Goal: Task Accomplishment & Management: Complete application form

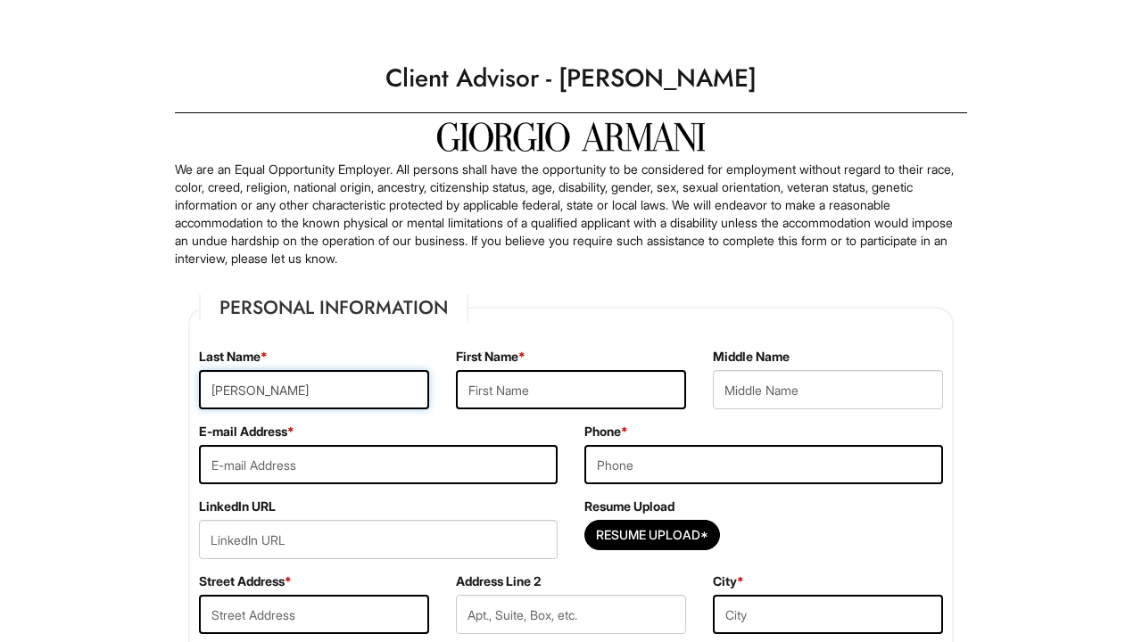
type input "[PERSON_NAME]"
type input "Auta"
type input "[EMAIL_ADDRESS][DOMAIN_NAME]"
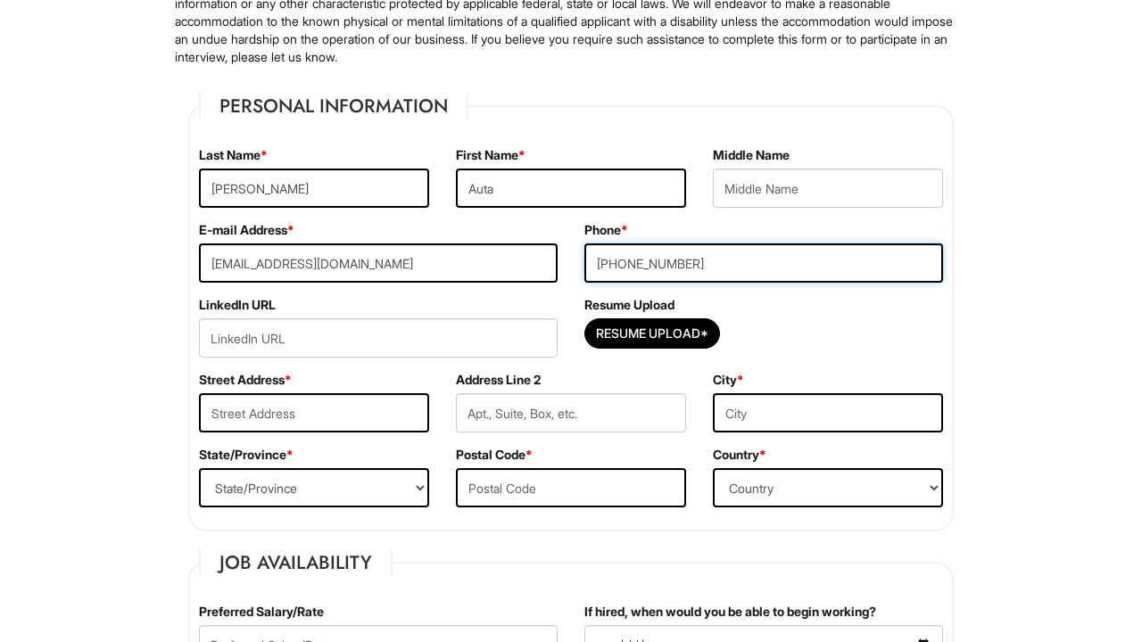
scroll to position [232, 0]
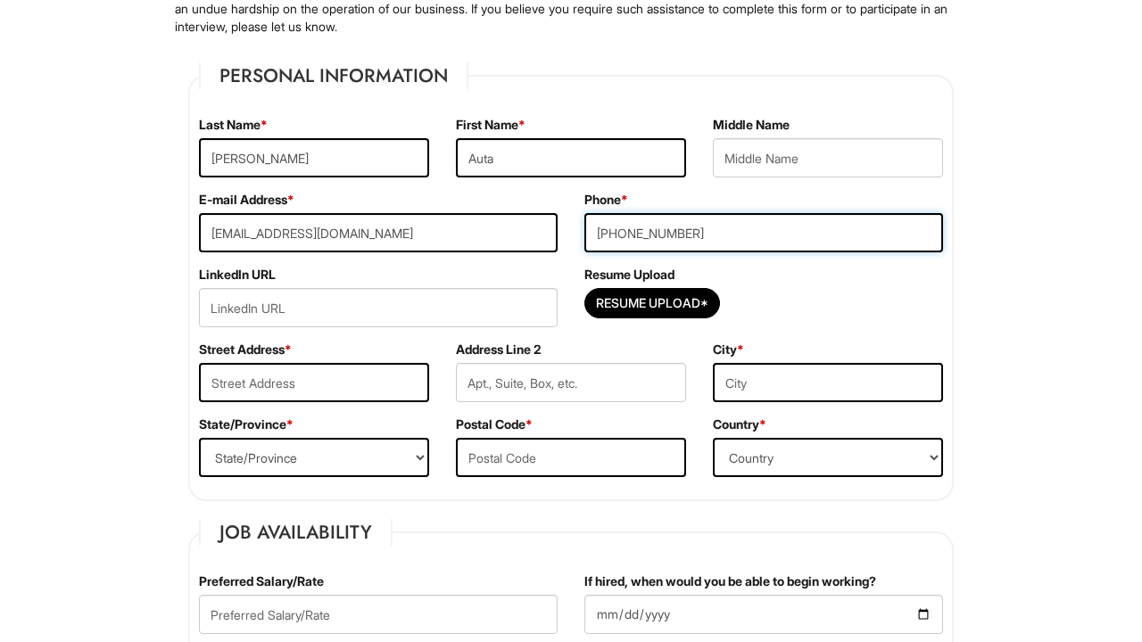
type input "[PHONE_NUMBER]"
type input "[STREET_ADDRESS][US_STATE]"
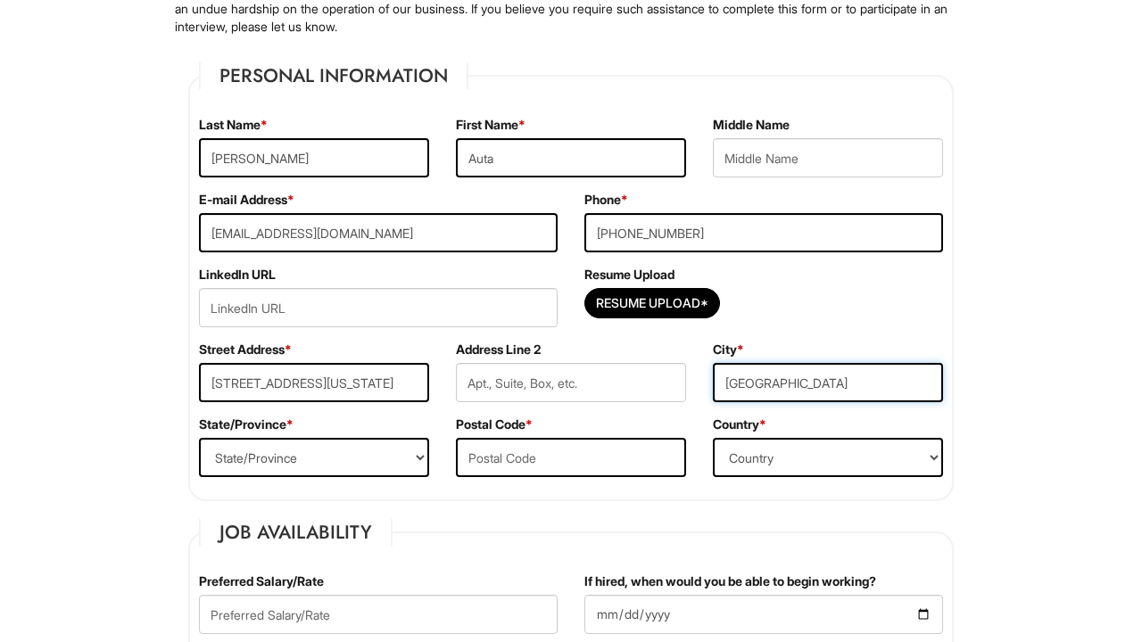
type input "[GEOGRAPHIC_DATA]"
select select "IL"
click at [608, 455] on input "606012" at bounding box center [571, 457] width 230 height 39
type input "60612"
select select "[GEOGRAPHIC_DATA]"
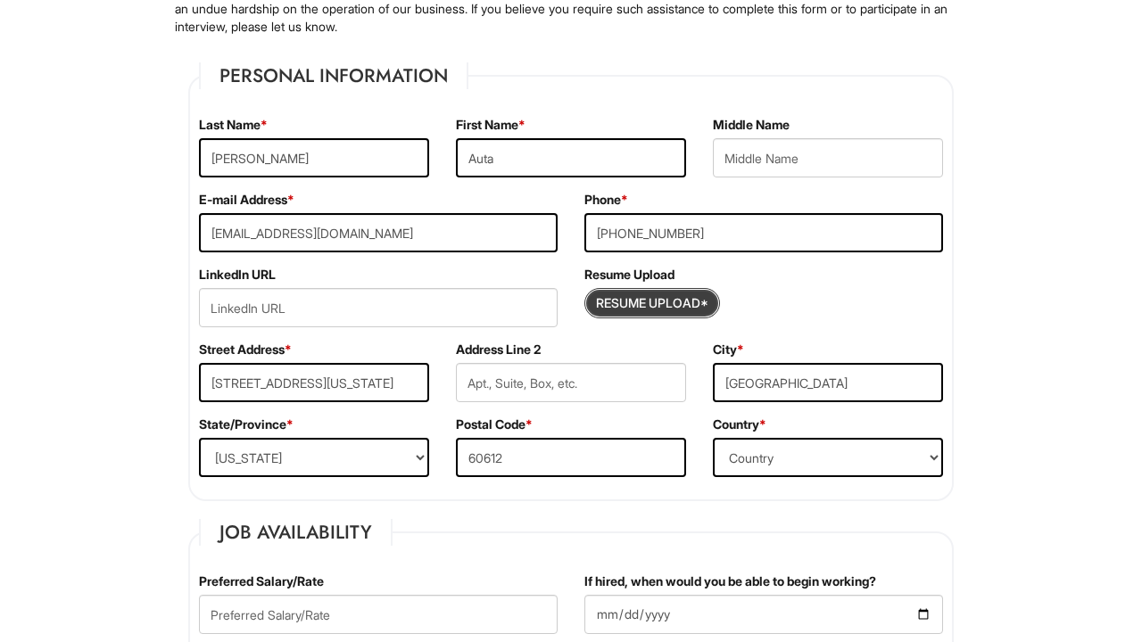
click at [650, 310] on input "Resume Upload*" at bounding box center [652, 303] width 134 height 29
type input "C:\fakepath\[PERSON_NAME] Resume 2025 sales.docx-2.pdf"
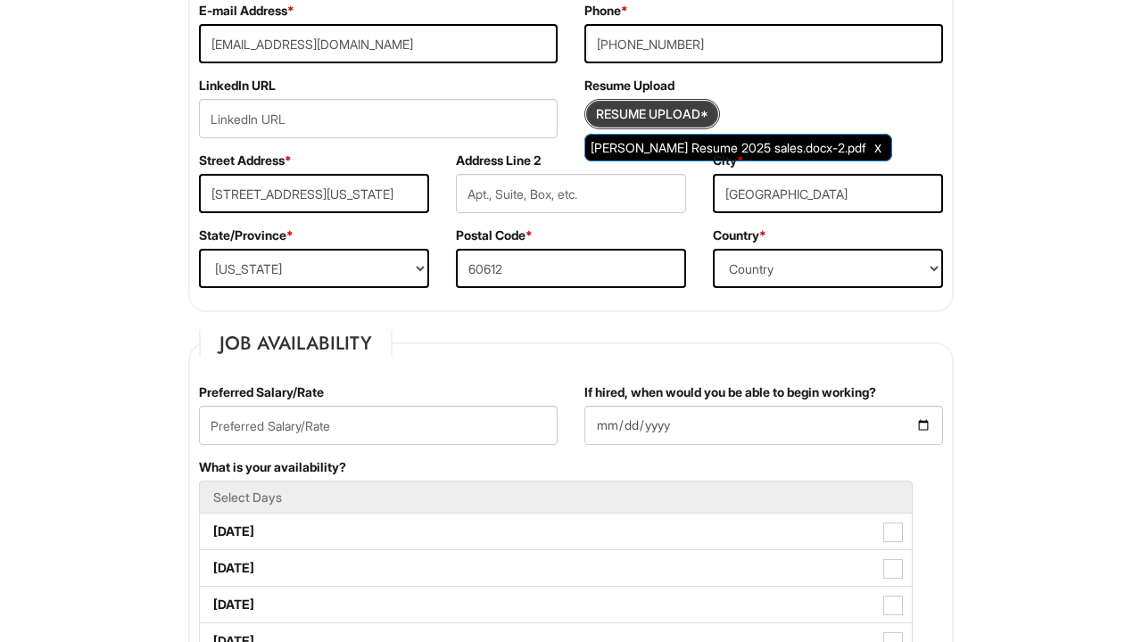
scroll to position [475, 0]
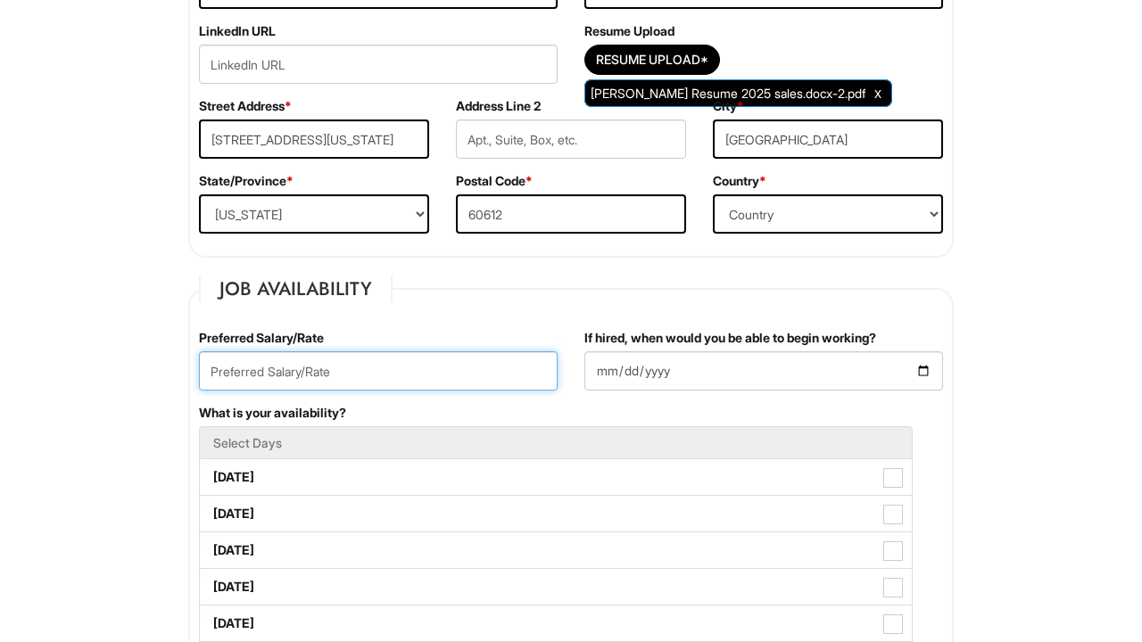
click at [426, 372] on input "text" at bounding box center [378, 370] width 359 height 39
type input "$"
type input "30/hr"
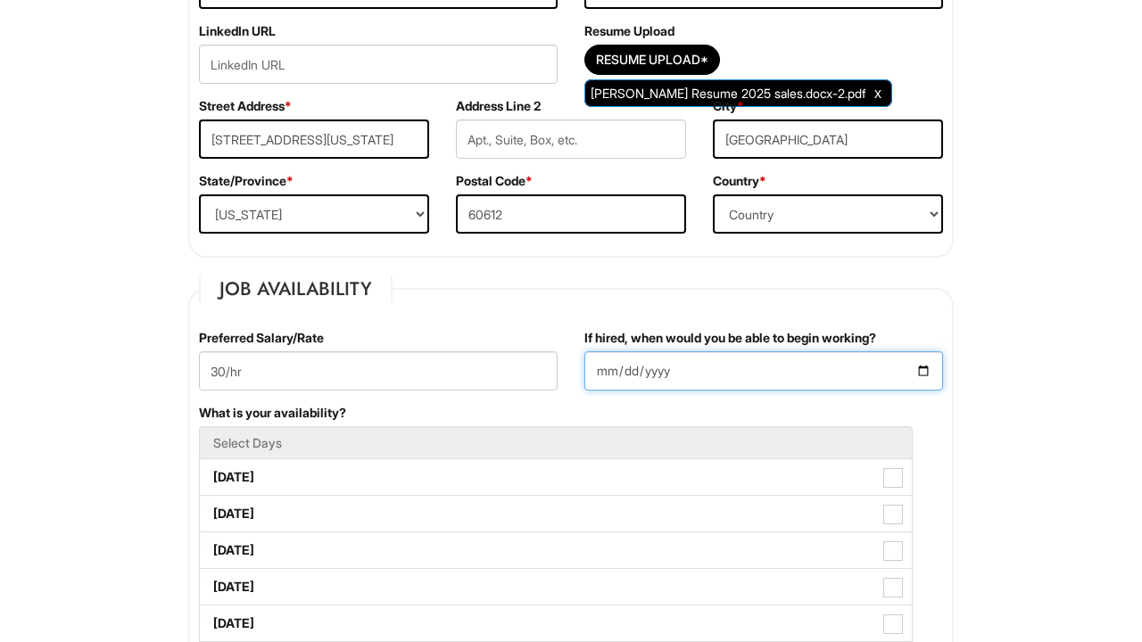
click at [668, 378] on input "If hired, when would you be able to begin working?" at bounding box center [763, 370] width 359 height 39
type input "[DATE]"
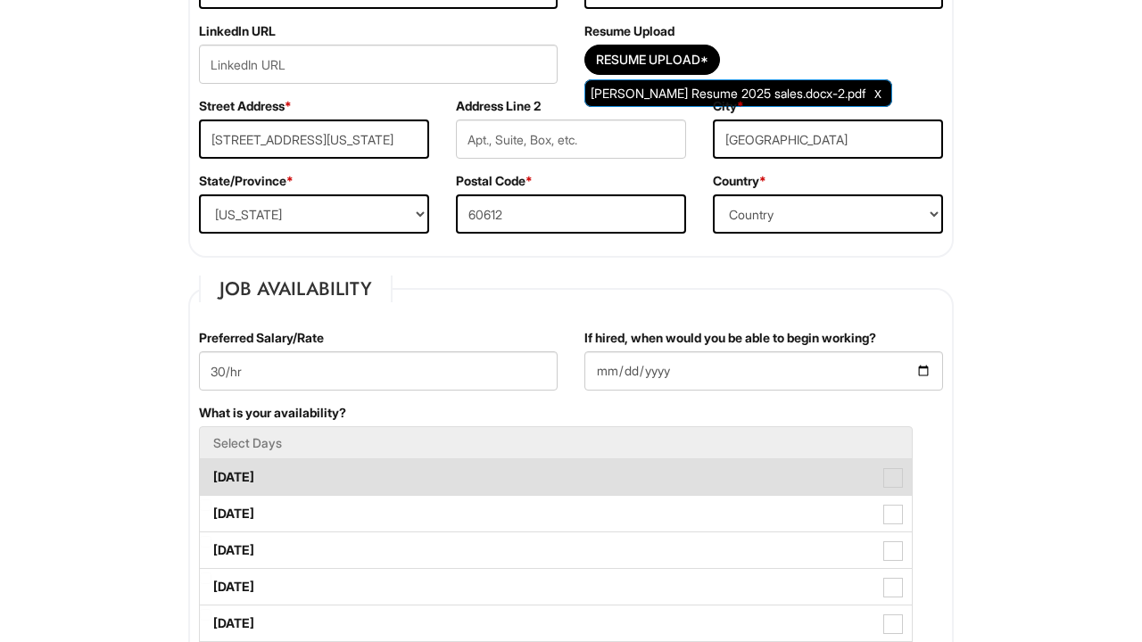
click at [908, 475] on label "[DATE]" at bounding box center [556, 477] width 712 height 36
click at [211, 475] on Available_Monday "[DATE]" at bounding box center [206, 469] width 12 height 12
checkbox Available_Monday "true"
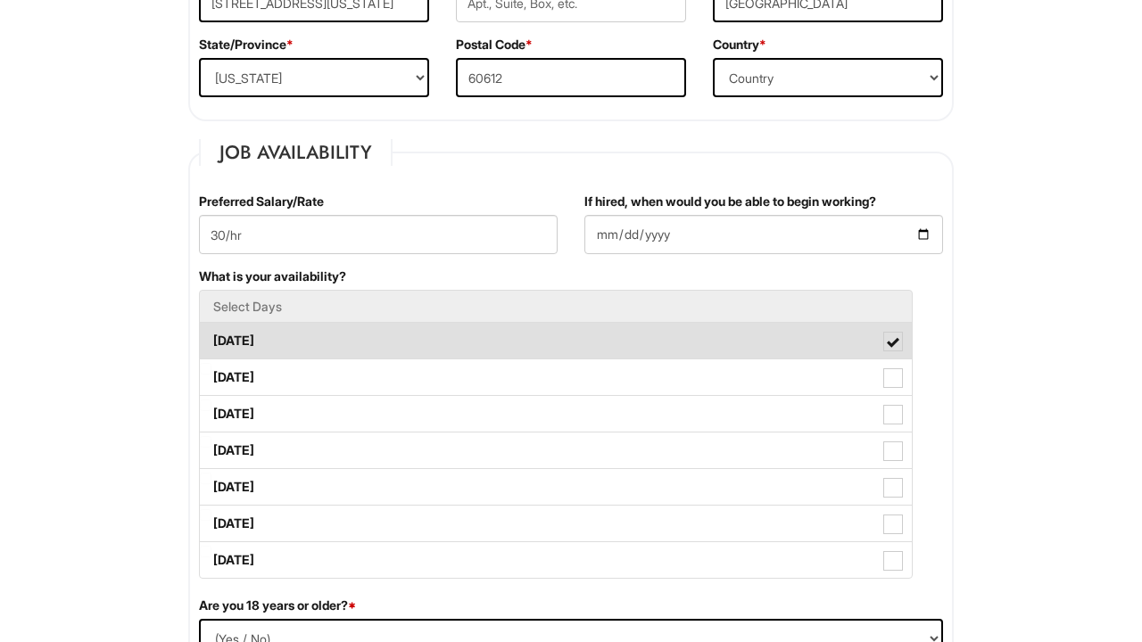
scroll to position [642, 0]
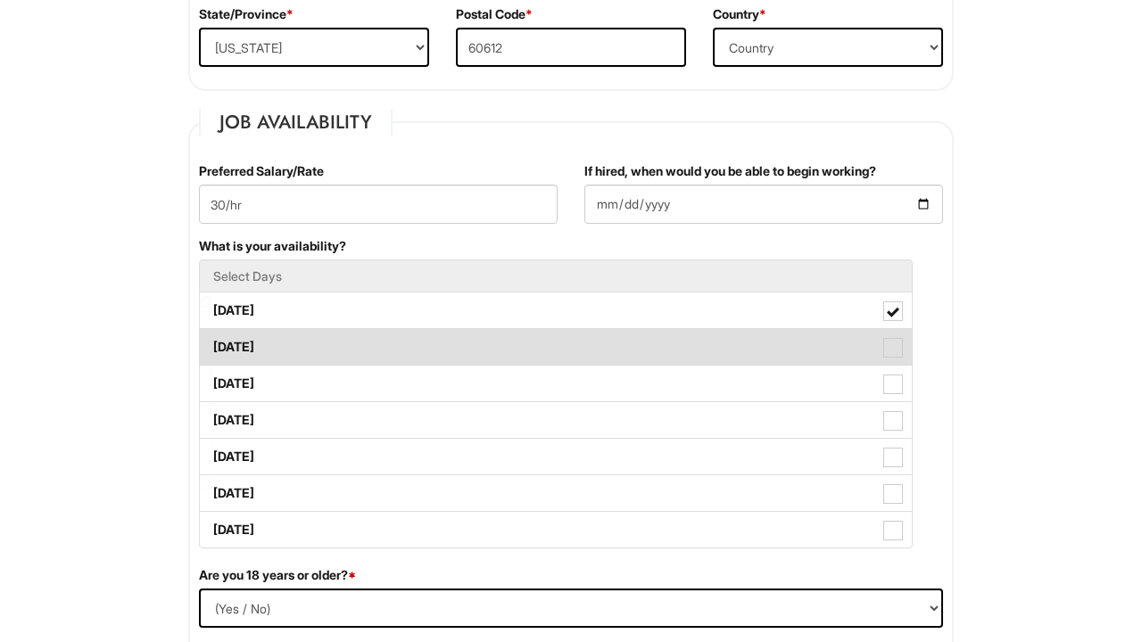
click at [892, 343] on span at bounding box center [893, 348] width 20 height 20
click at [211, 343] on Available_Tuesday "[DATE]" at bounding box center [206, 339] width 12 height 12
checkbox Available_Tuesday "true"
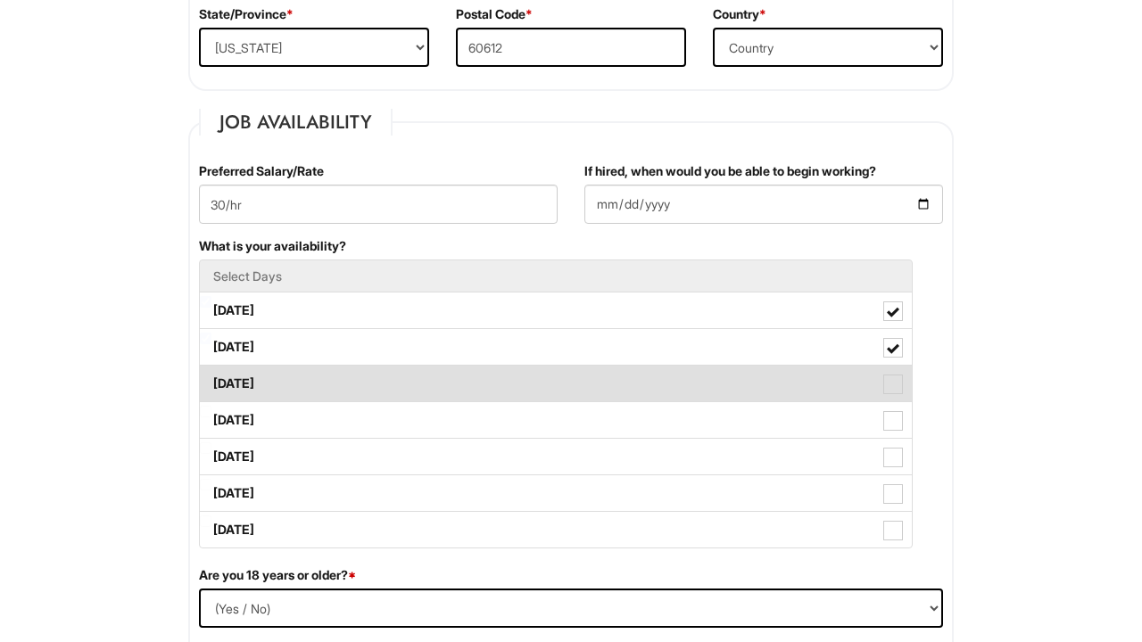
click at [895, 393] on span at bounding box center [893, 385] width 20 height 20
click at [211, 381] on Available_Wednesday "[DATE]" at bounding box center [206, 375] width 12 height 12
checkbox Available_Wednesday "true"
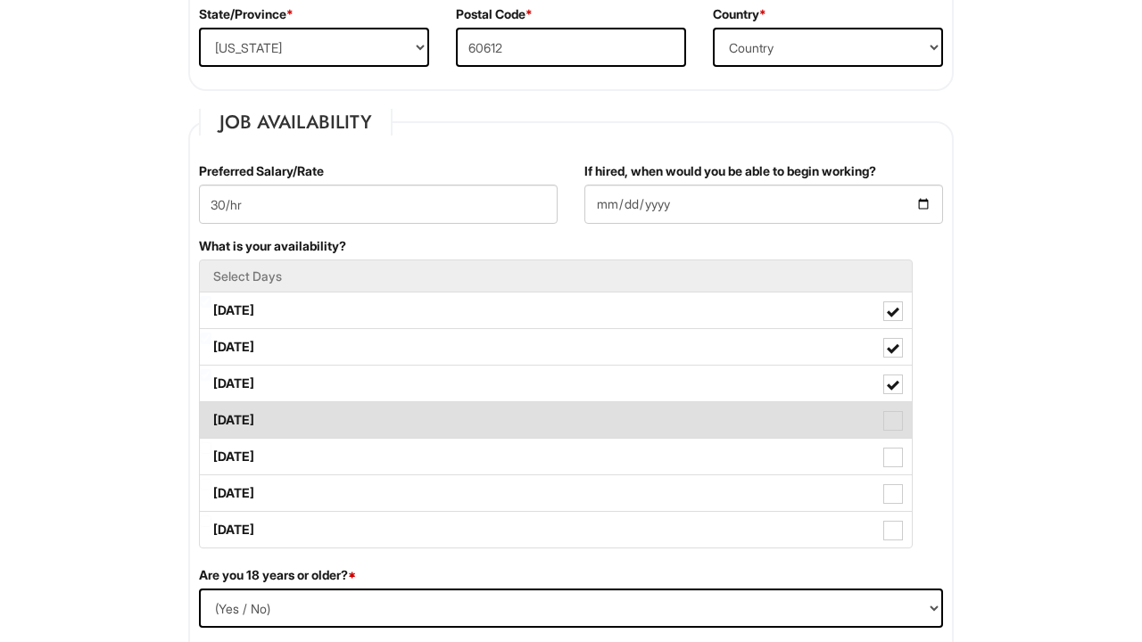
click at [893, 421] on span at bounding box center [893, 421] width 20 height 20
click at [211, 417] on Available_Thursday "[DATE]" at bounding box center [206, 412] width 12 height 12
checkbox Available_Thursday "true"
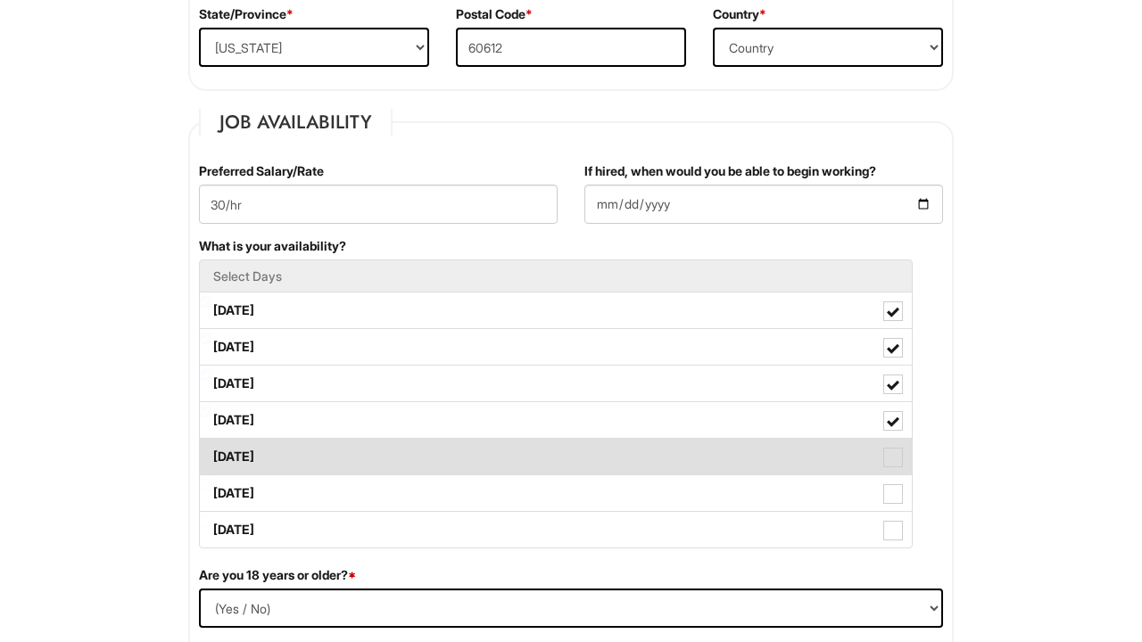
click at [889, 453] on span at bounding box center [893, 458] width 20 height 20
click at [211, 453] on Available_Friday "[DATE]" at bounding box center [206, 448] width 12 height 12
checkbox Available_Friday "true"
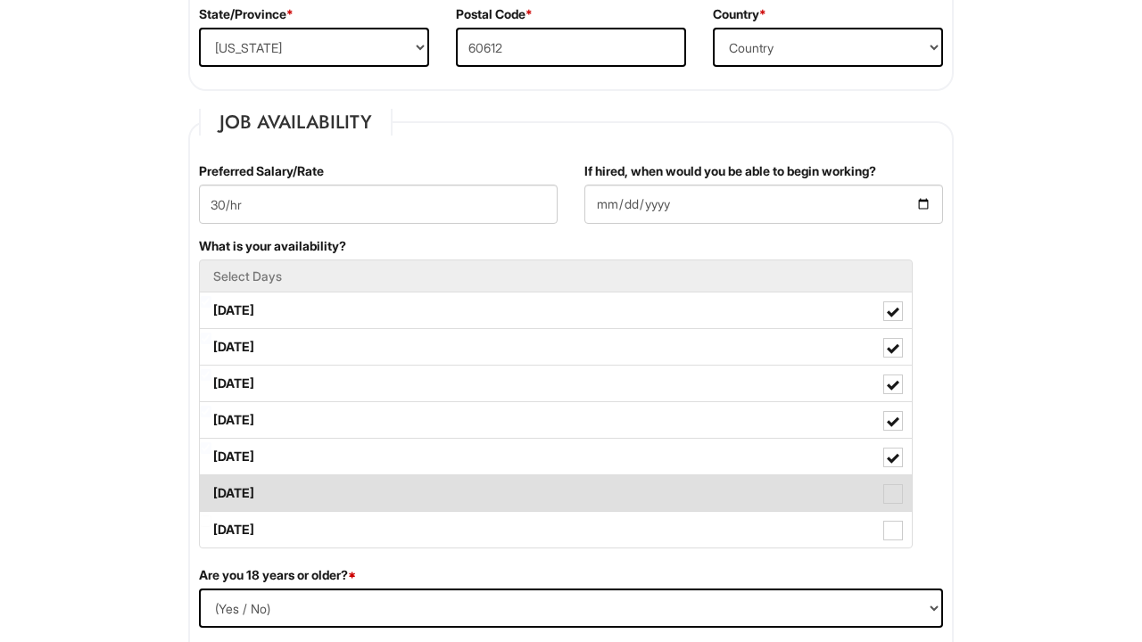
click at [891, 488] on span at bounding box center [893, 494] width 20 height 20
click at [211, 488] on Available_Saturday "[DATE]" at bounding box center [206, 485] width 12 height 12
checkbox Available_Saturday "true"
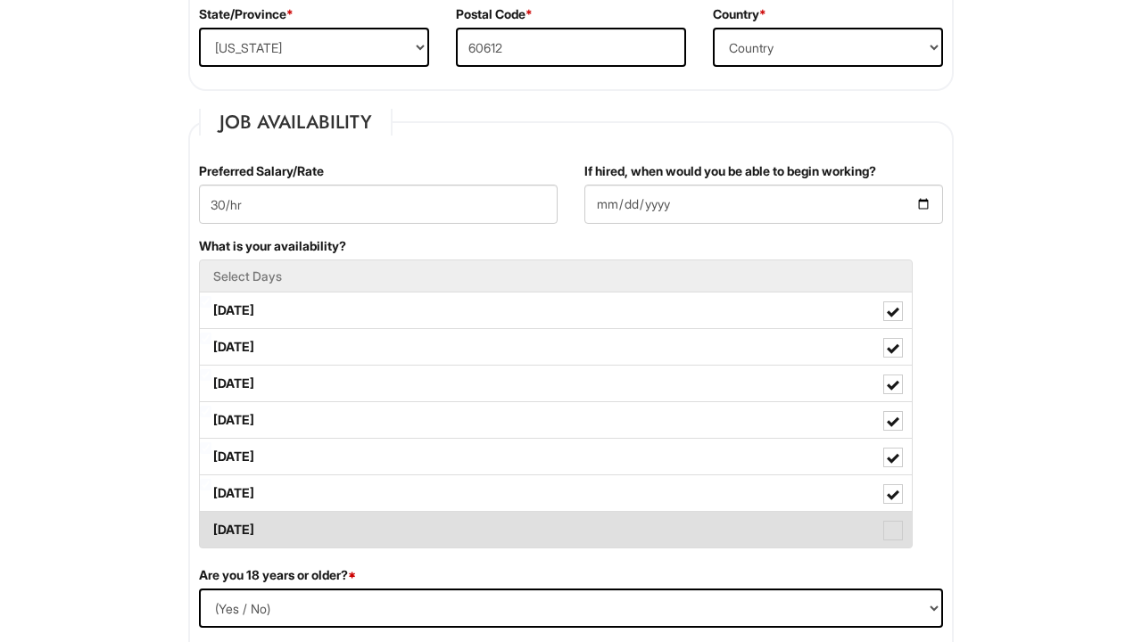
click at [891, 528] on span at bounding box center [893, 531] width 20 height 20
click at [211, 527] on Available_Sunday "[DATE]" at bounding box center [206, 522] width 12 height 12
click at [888, 528] on span at bounding box center [893, 531] width 12 height 12
click at [211, 527] on Available_Sunday "[DATE]" at bounding box center [206, 522] width 12 height 12
checkbox Available_Sunday "false"
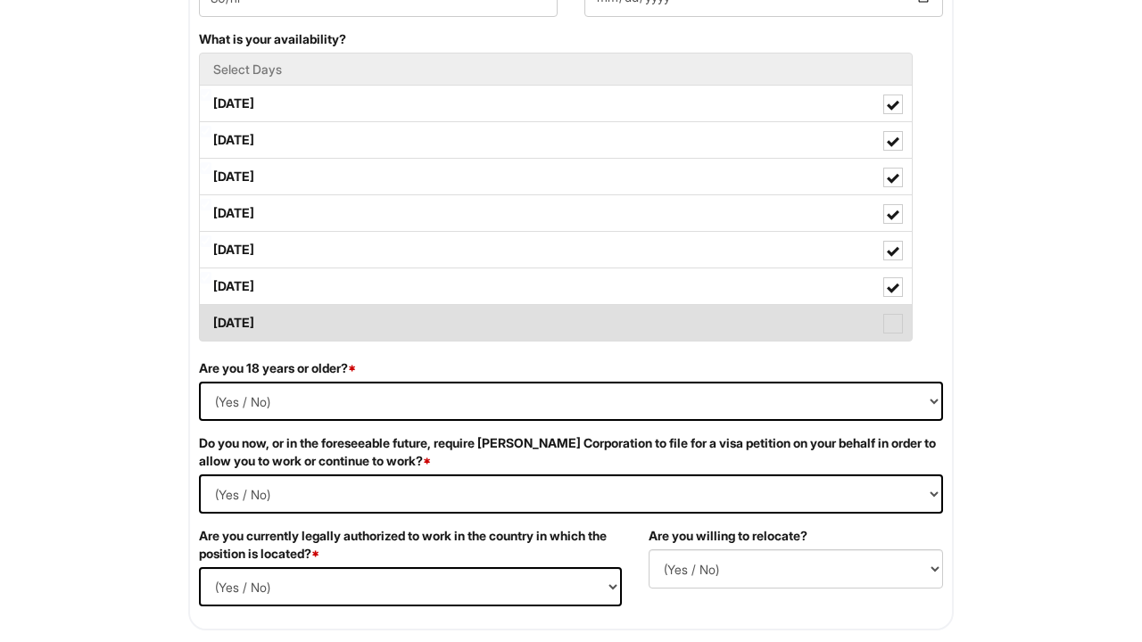
scroll to position [858, 0]
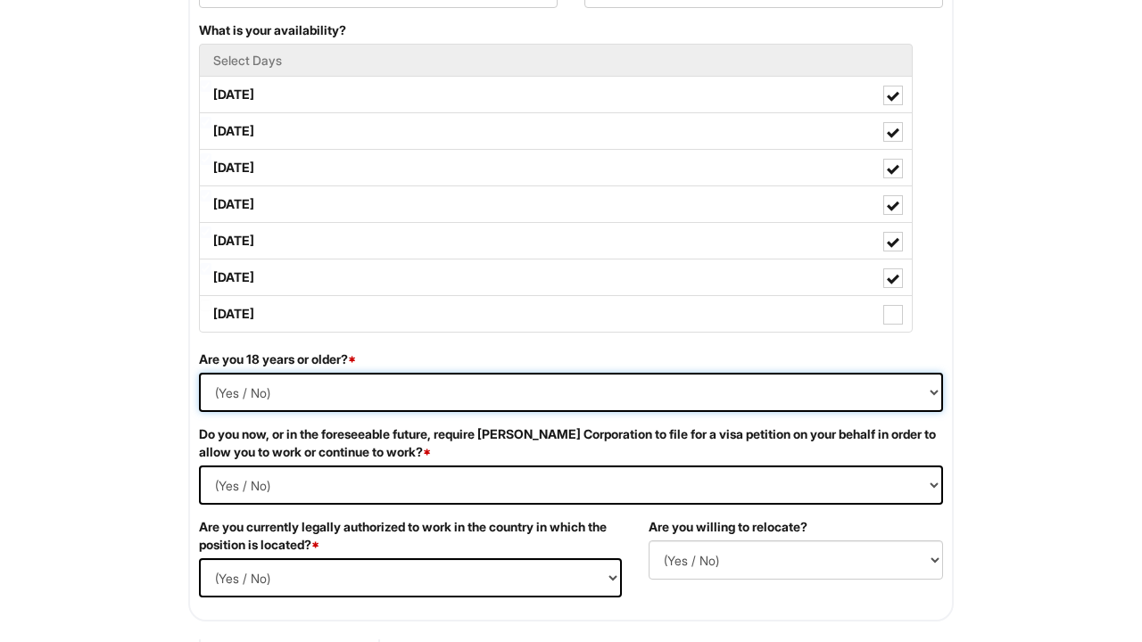
select select "Yes"
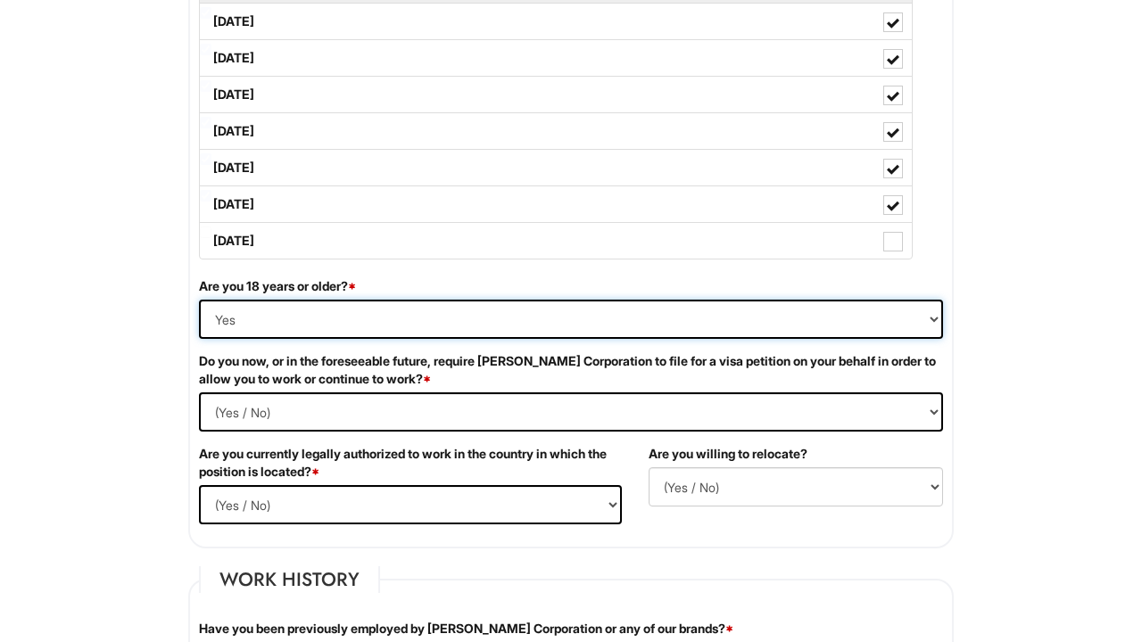
scroll to position [999, 0]
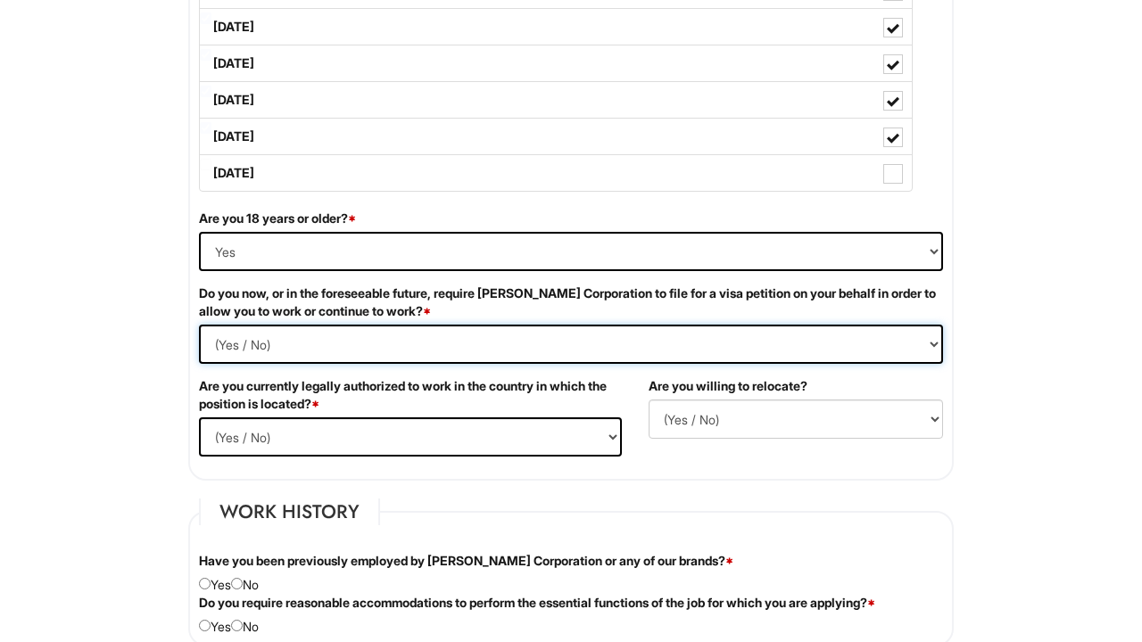
select Required "No"
select select "Yes"
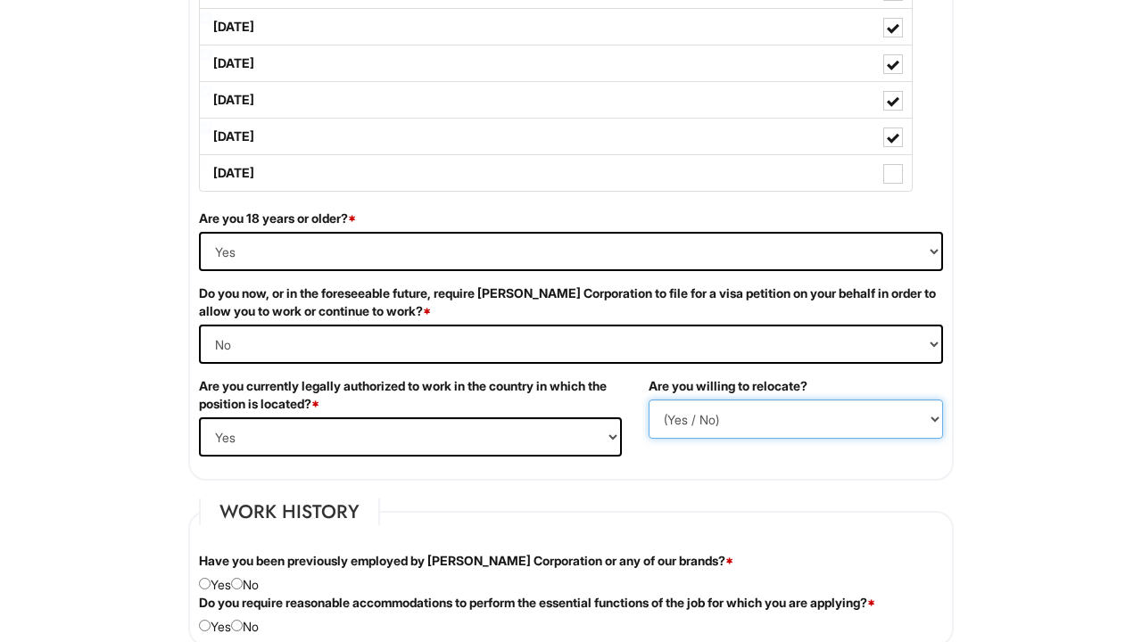
select select "N"
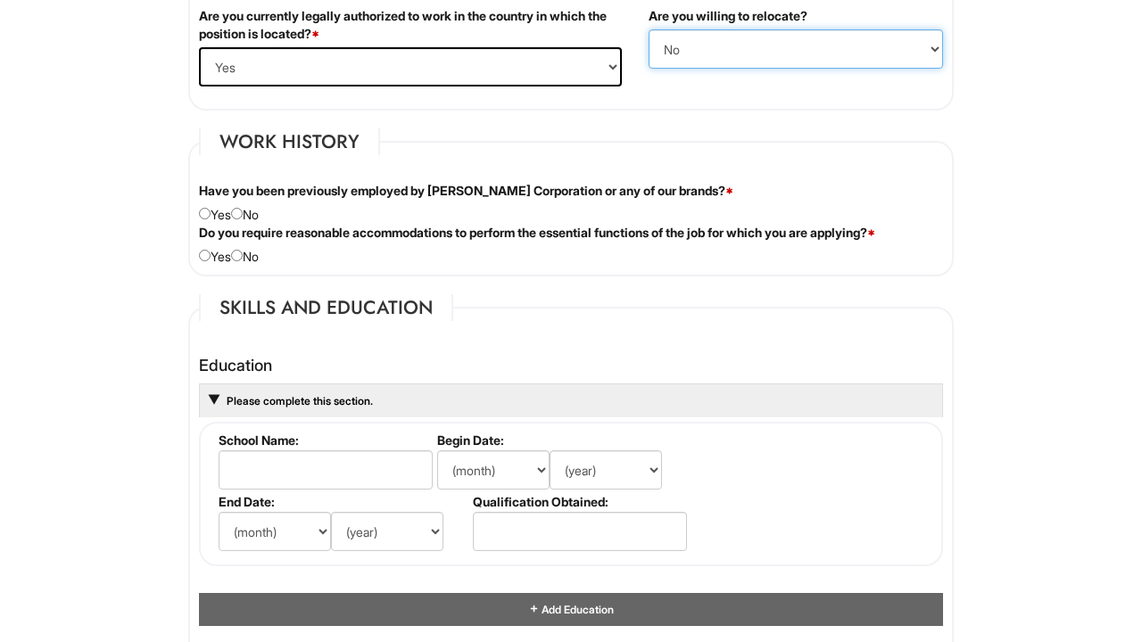
scroll to position [1385, 0]
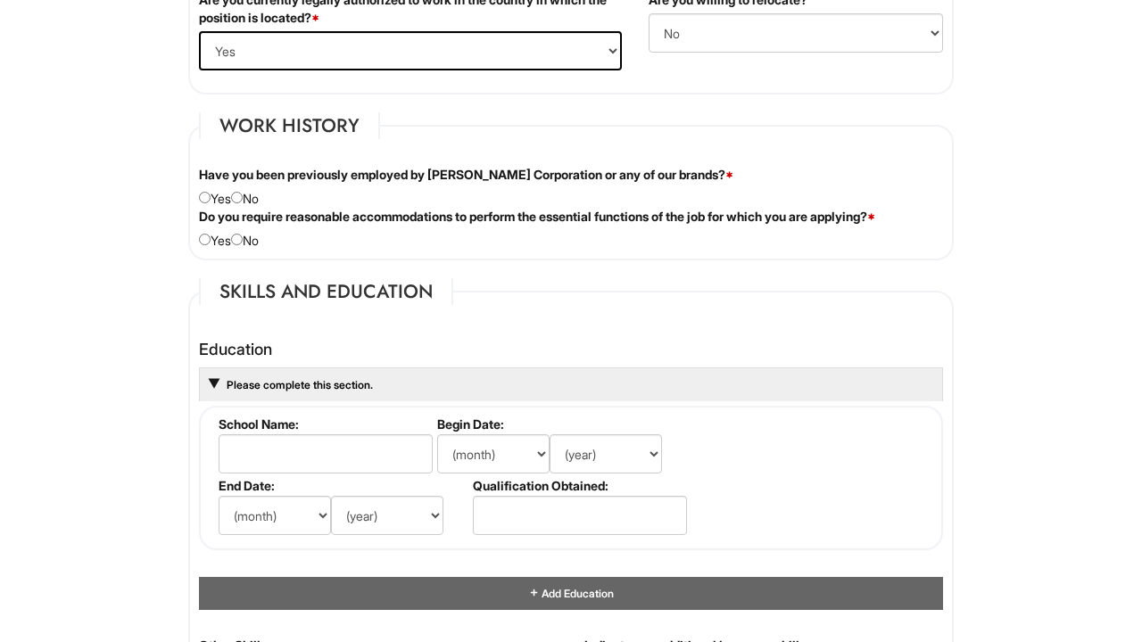
click at [242, 201] on input "radio" at bounding box center [237, 198] width 12 height 12
radio input "true"
click at [249, 239] on div "Do you require reasonable accommodations to perform the essential functions of …" at bounding box center [571, 229] width 771 height 42
click at [243, 235] on input "radio" at bounding box center [237, 240] width 12 height 12
radio input "true"
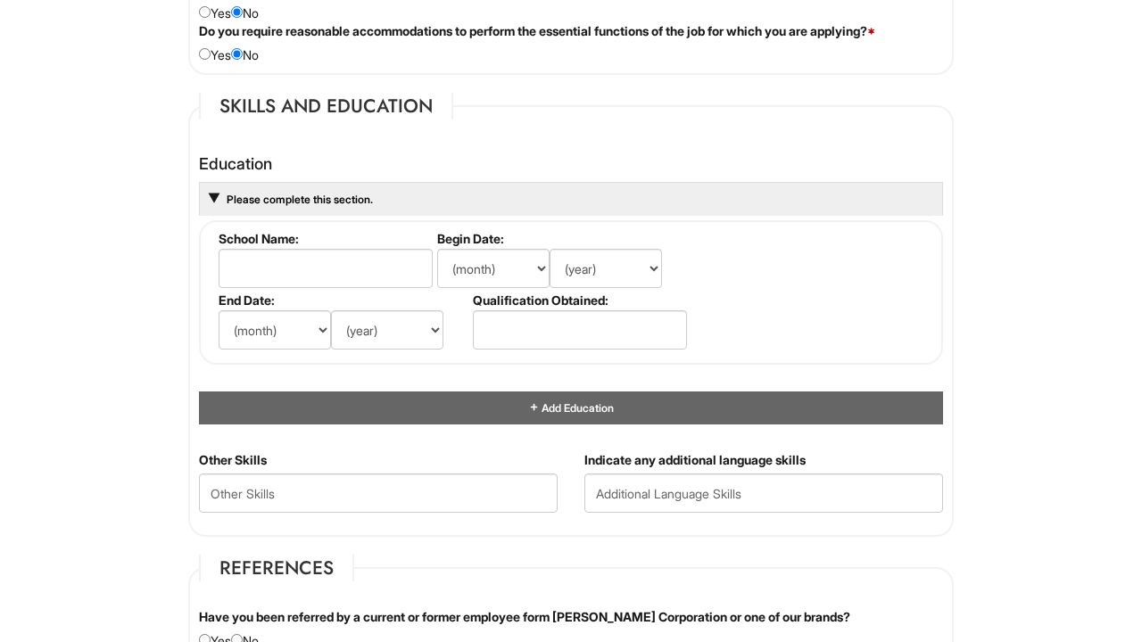
scroll to position [1636, 0]
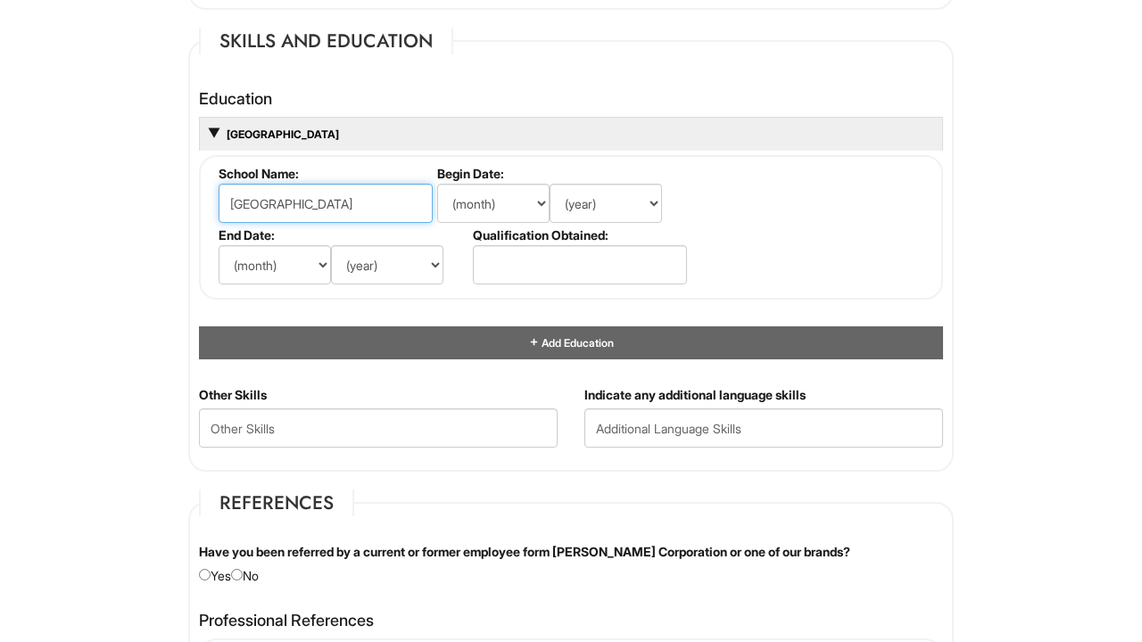
type input "[GEOGRAPHIC_DATA]"
select select "9"
select select "2015"
select select "12"
select select "2021"
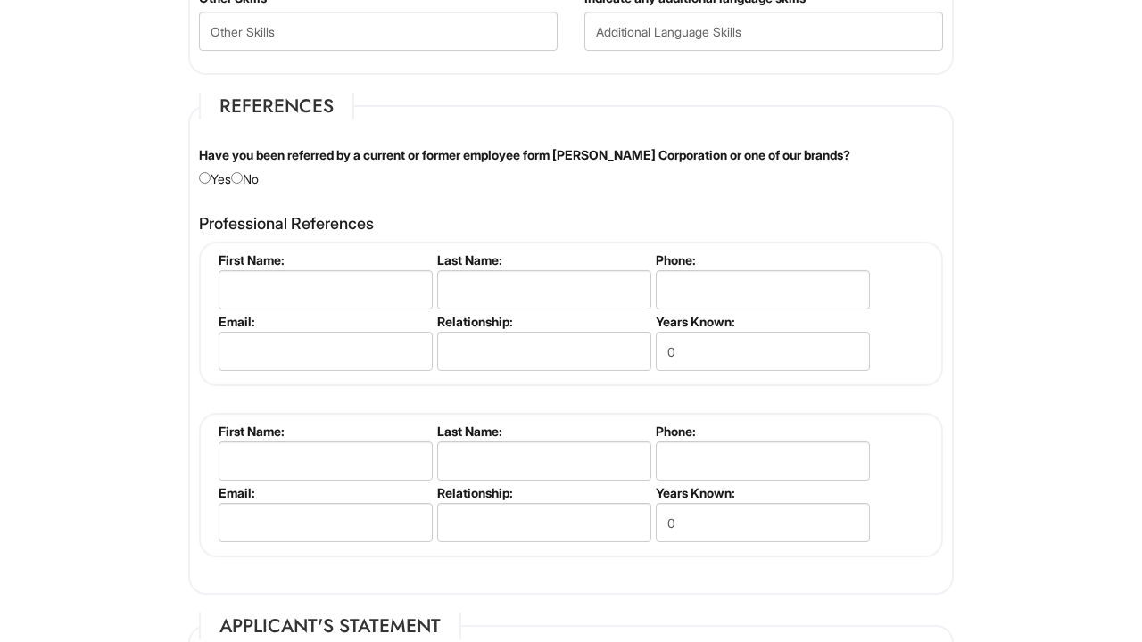
scroll to position [2035, 0]
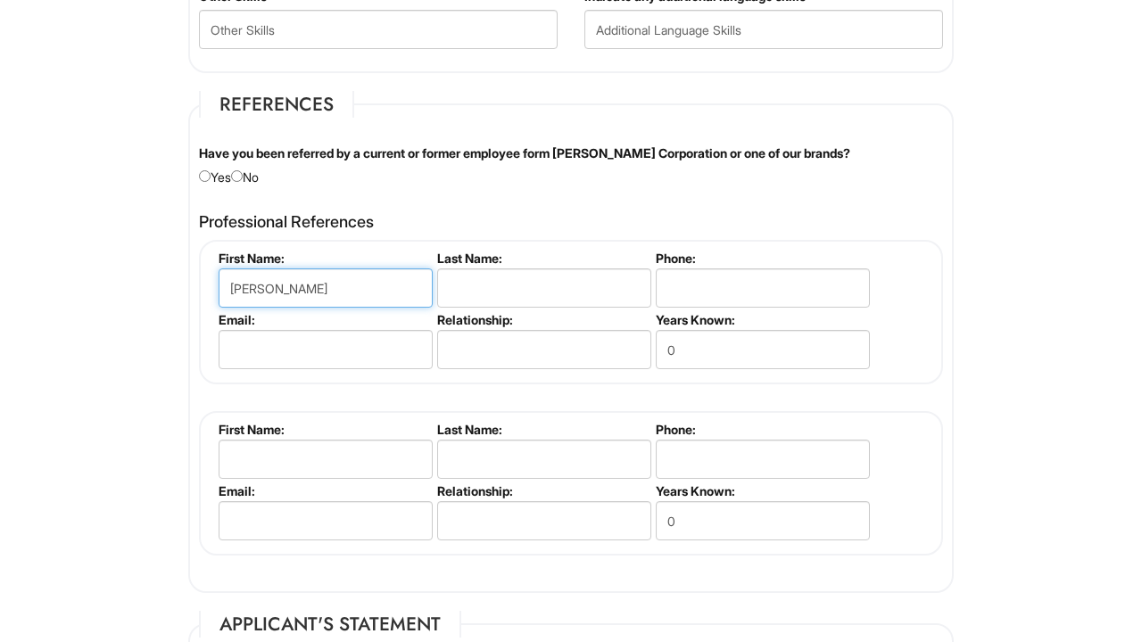
type input "[PERSON_NAME]"
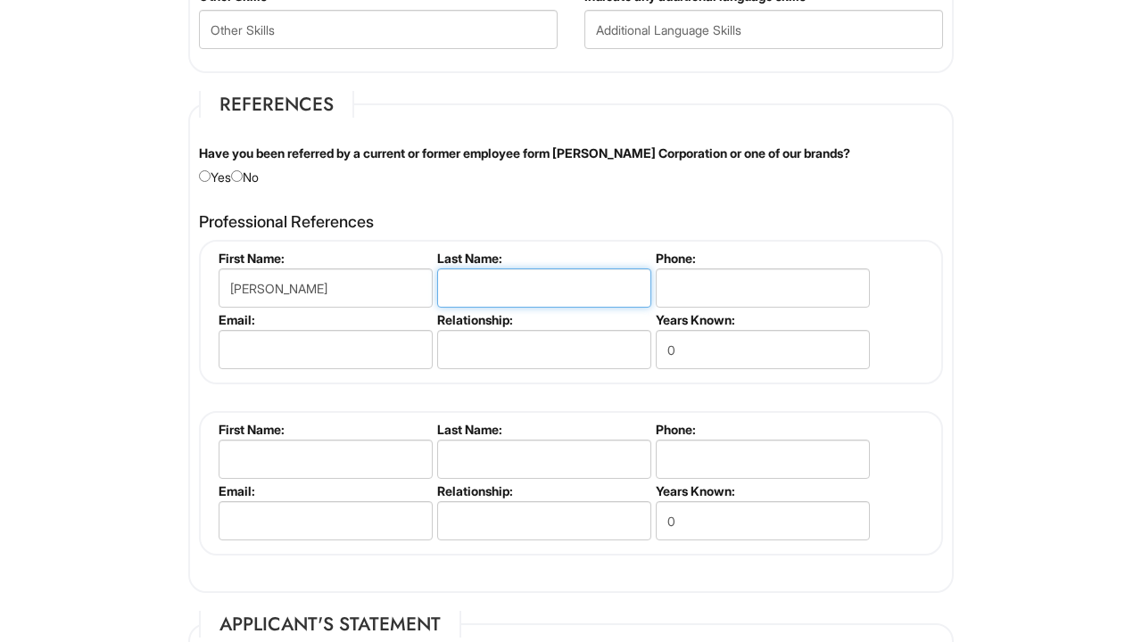
type input "B"
type input "[PERSON_NAME]"
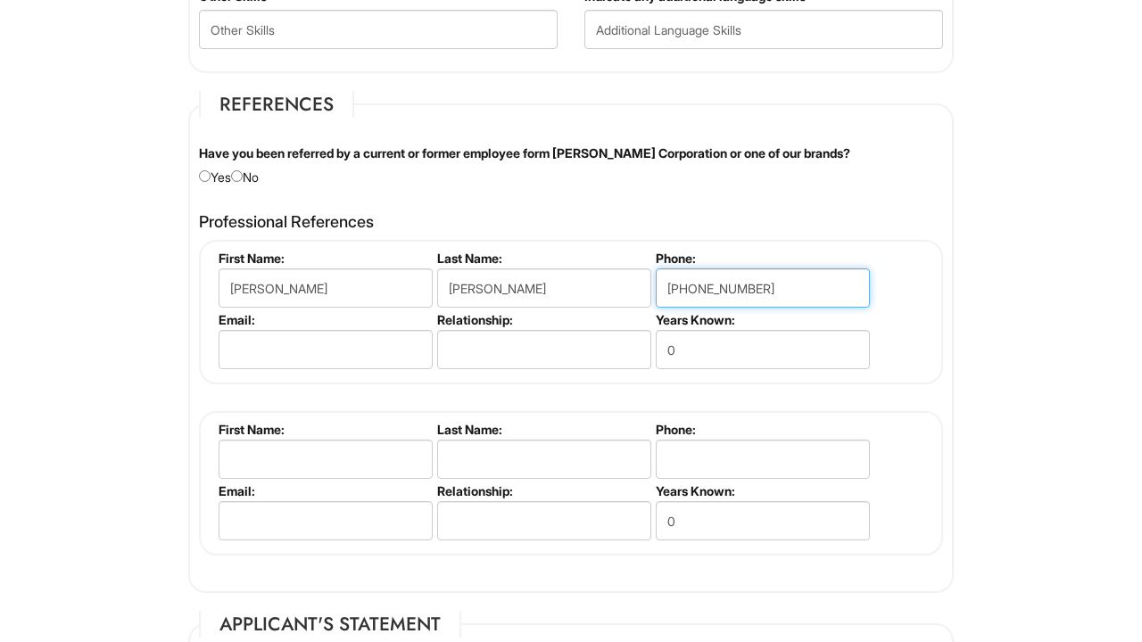
type input "[PHONE_NUMBER]"
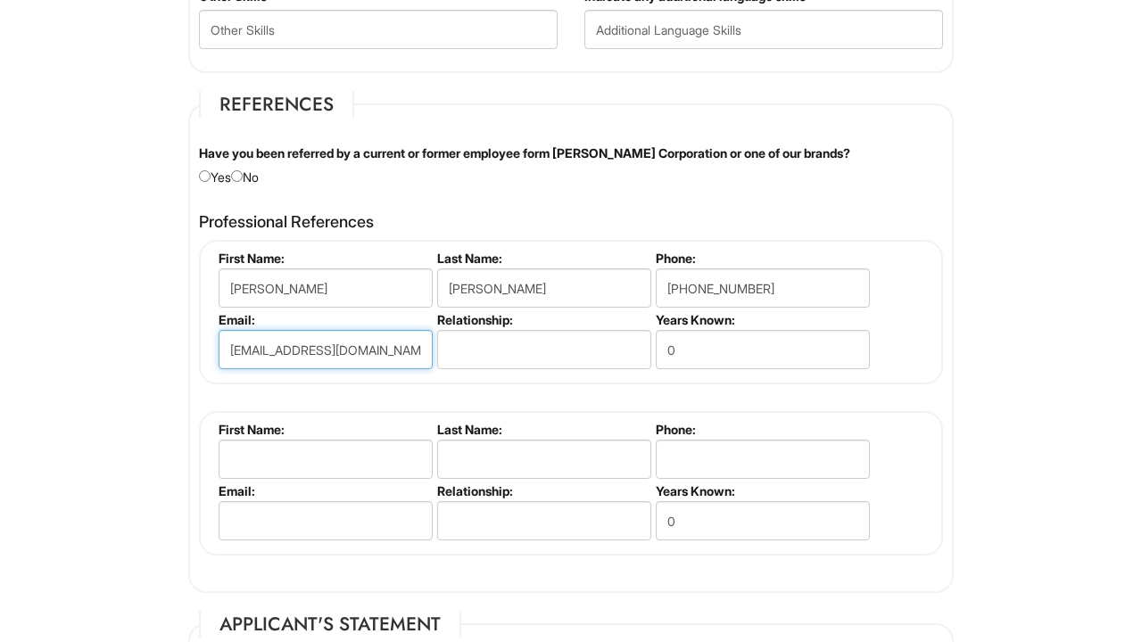
type input "[EMAIL_ADDRESS][DOMAIN_NAME]"
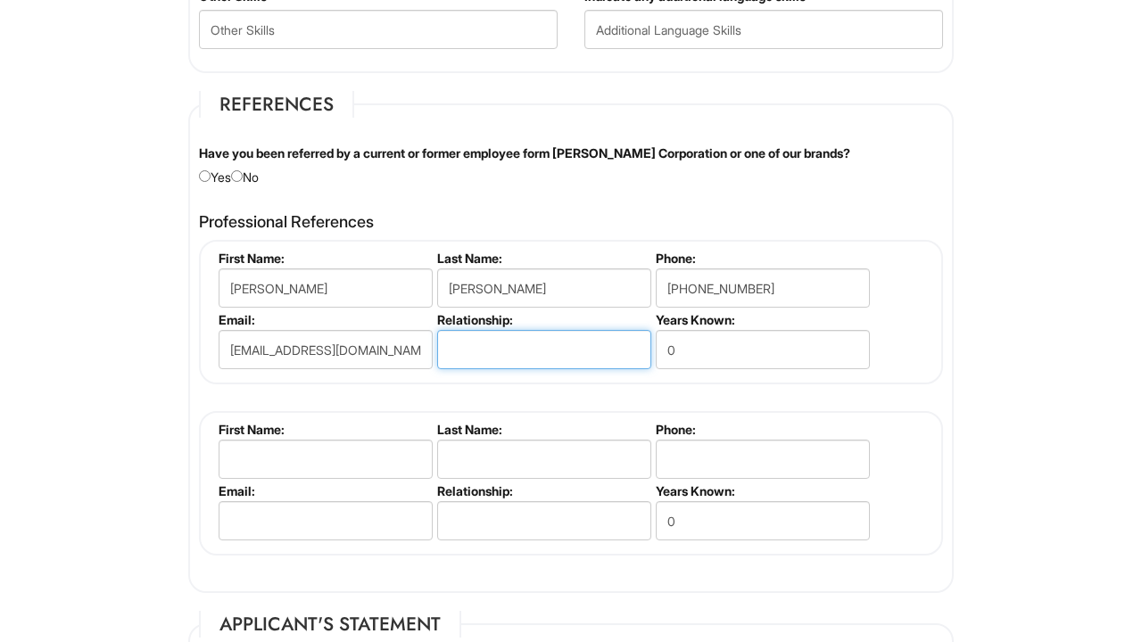
click at [543, 346] on input "text" at bounding box center [544, 349] width 214 height 39
click at [243, 170] on input "radio" at bounding box center [237, 176] width 12 height 12
radio input "true"
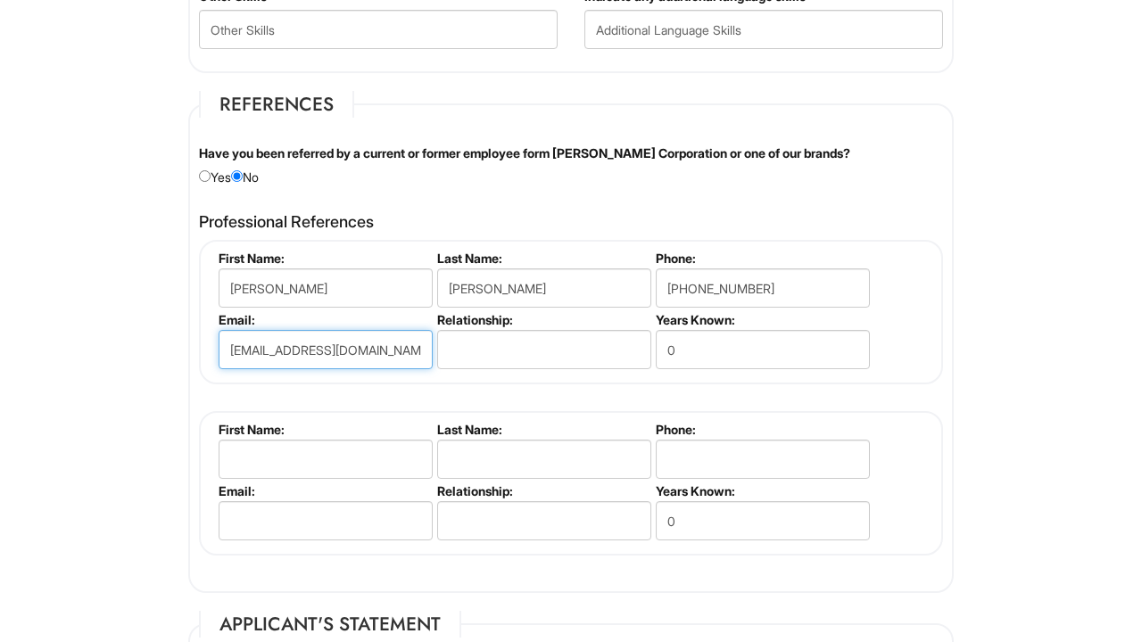
click at [361, 341] on input "[EMAIL_ADDRESS][DOMAIN_NAME]" at bounding box center [326, 349] width 214 height 39
click at [448, 194] on fieldset "References Have you been referred by a current or former employee form [PERSON_…" at bounding box center [570, 342] width 765 height 502
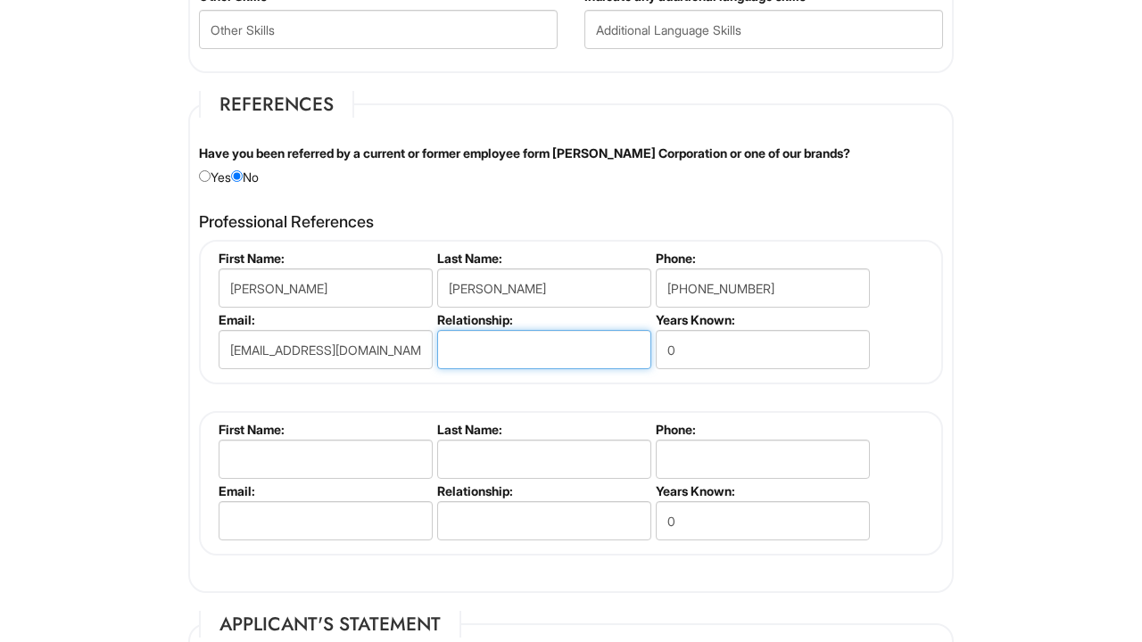
click at [503, 349] on input "text" at bounding box center [544, 349] width 214 height 39
type input "ex-coworkers"
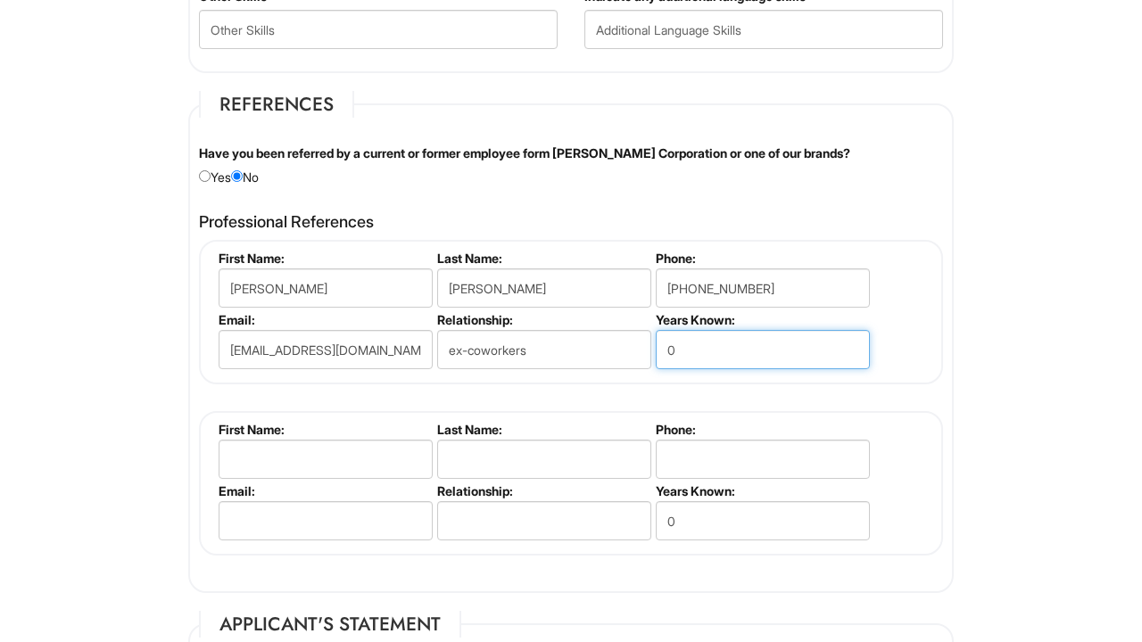
click at [685, 356] on input "0" at bounding box center [763, 349] width 214 height 39
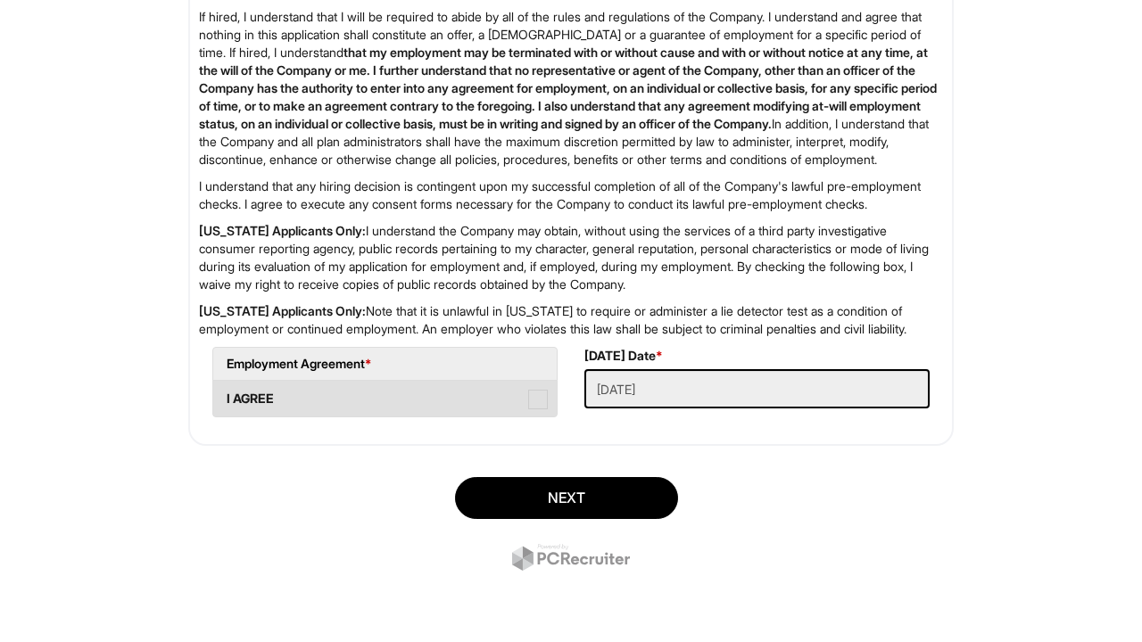
scroll to position [2906, 0]
type input "5"
click at [539, 401] on span at bounding box center [538, 400] width 20 height 20
click at [225, 396] on AGREE "I AGREE" at bounding box center [219, 390] width 12 height 12
checkbox AGREE "true"
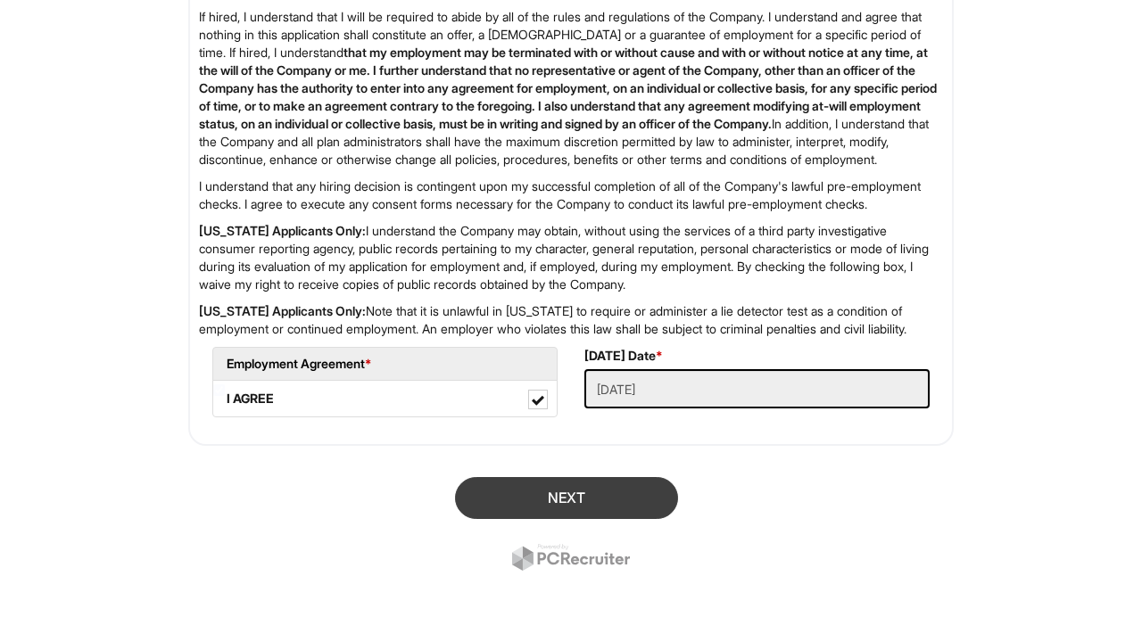
click at [599, 485] on button "Next" at bounding box center [566, 498] width 223 height 42
